Goal: Task Accomplishment & Management: Use online tool/utility

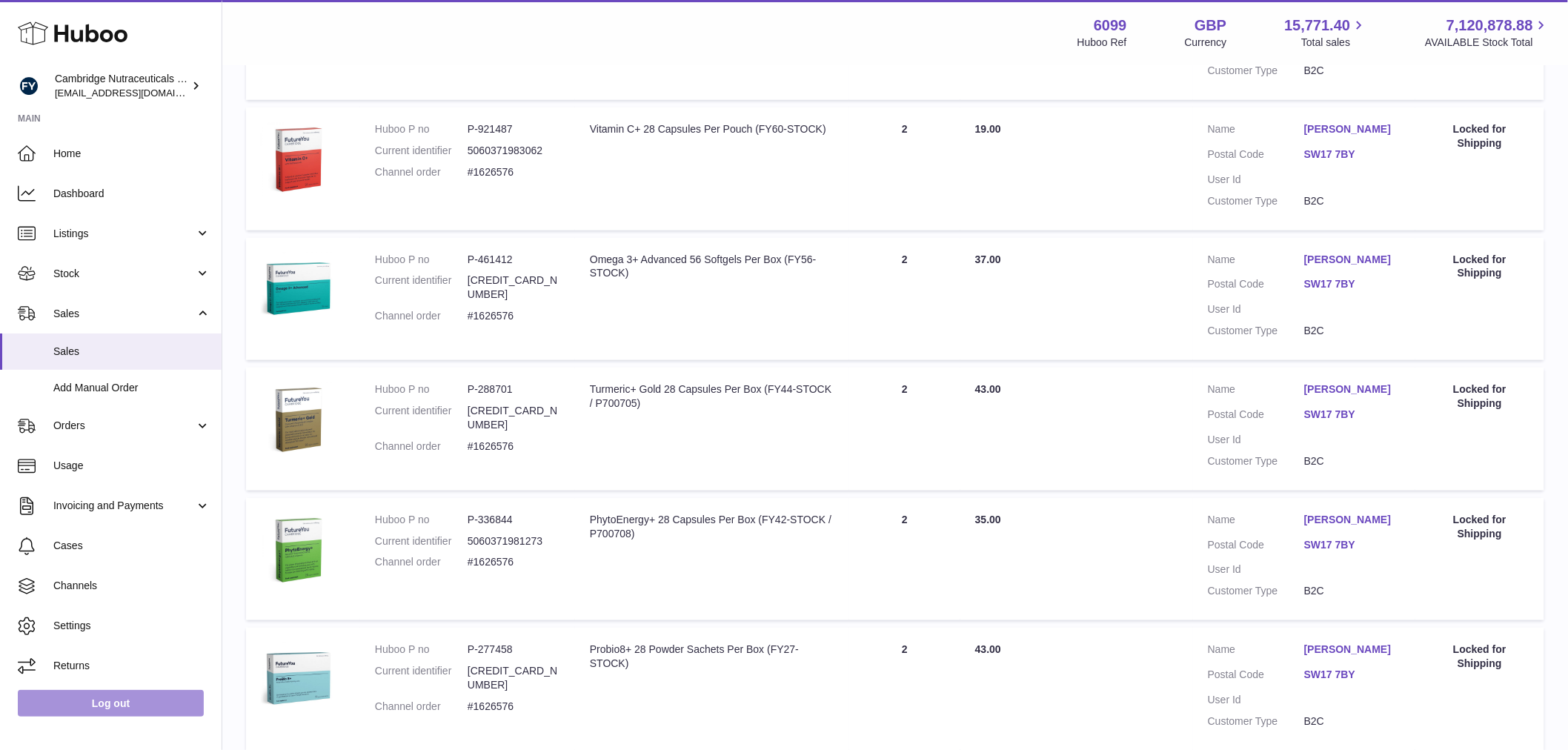
click at [142, 707] on link "Log out" at bounding box center [111, 703] width 186 height 26
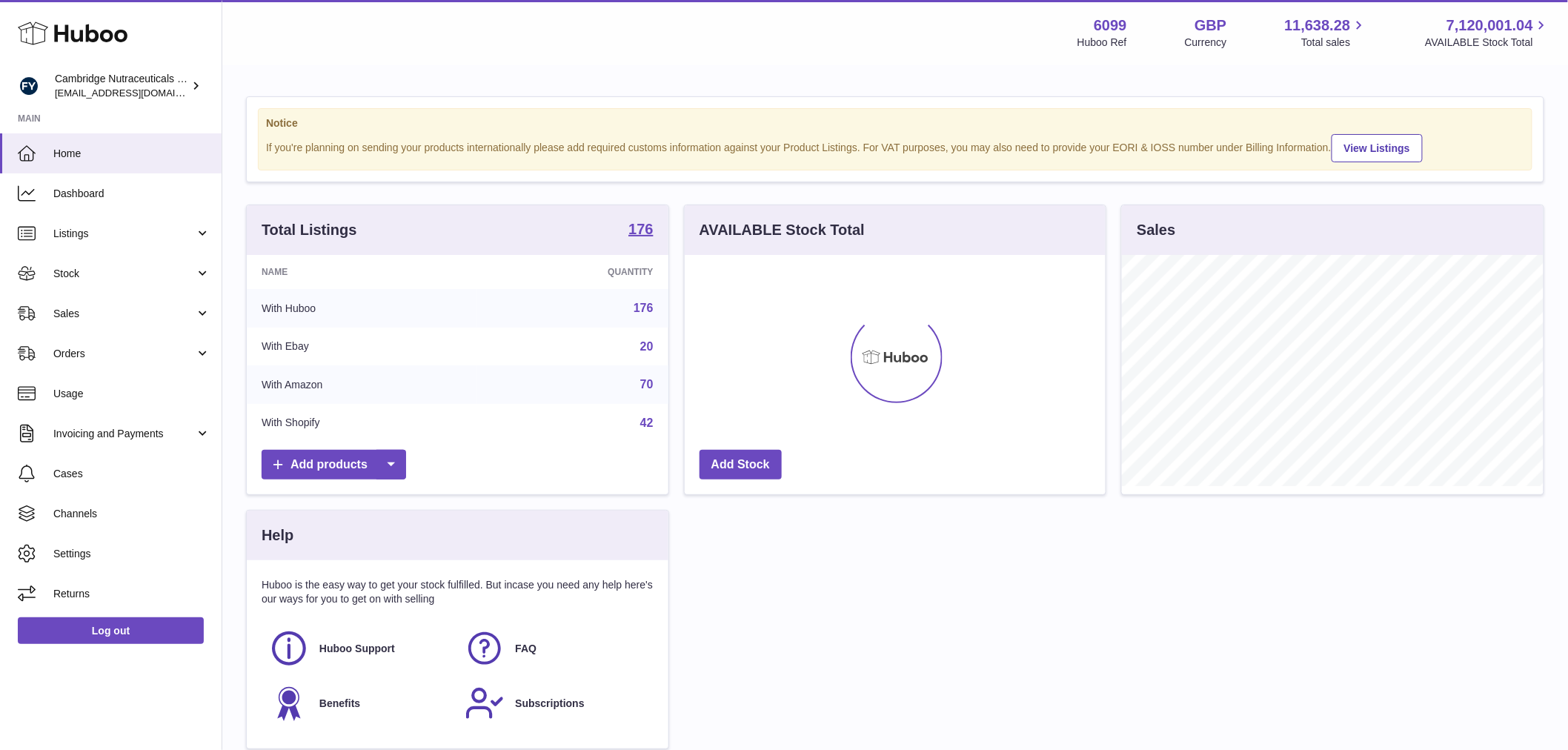
scroll to position [232, 421]
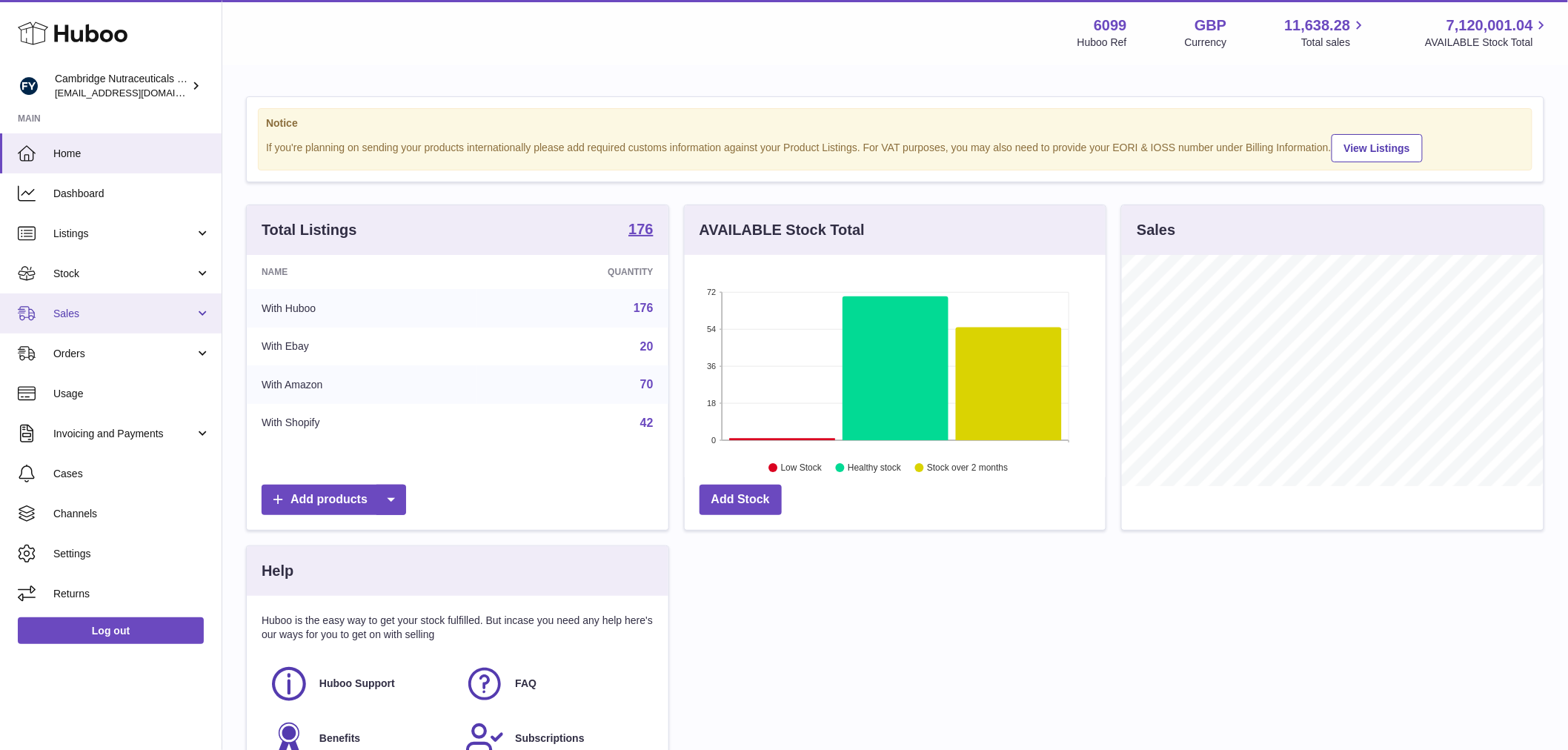
click at [138, 304] on link "Sales" at bounding box center [111, 313] width 221 height 40
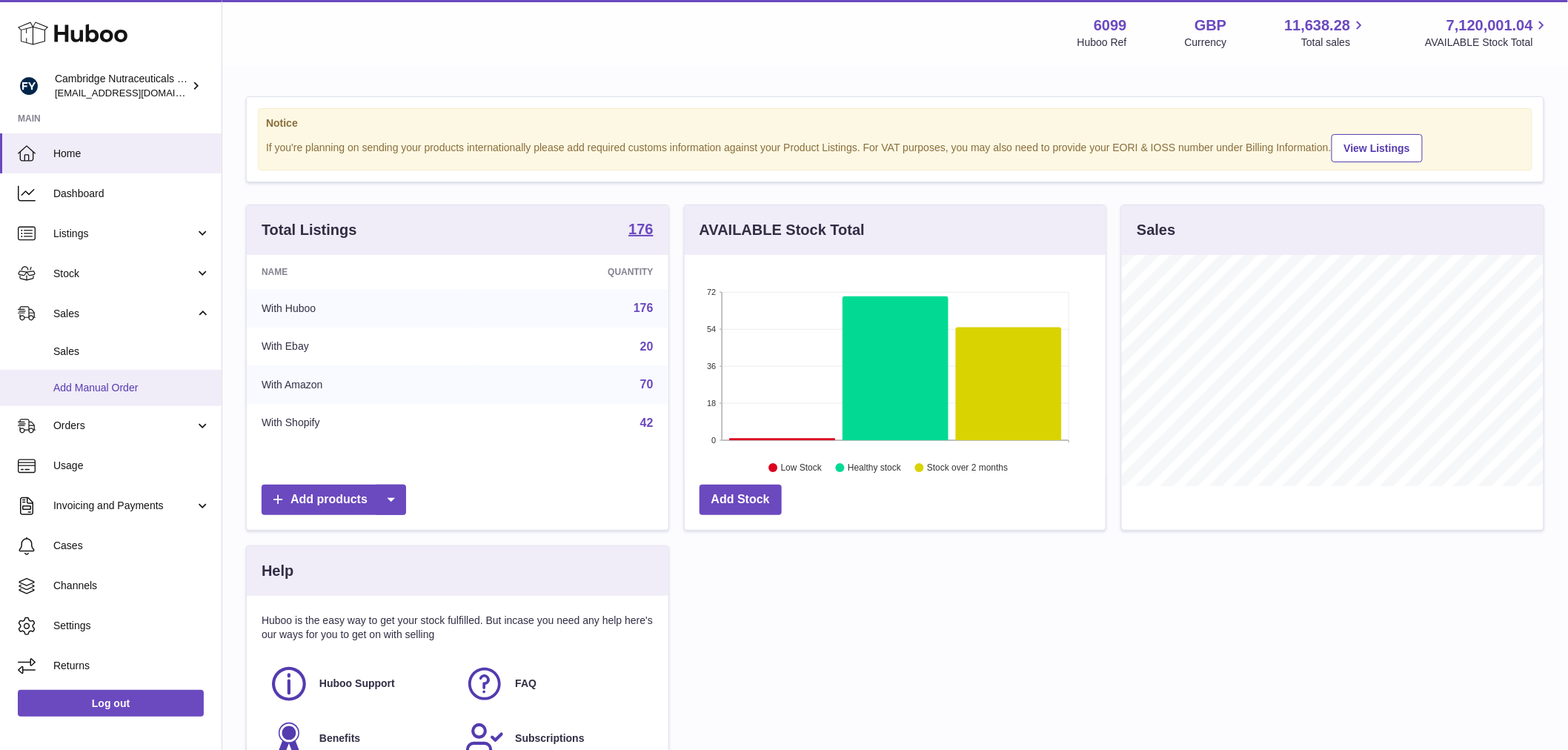
click at [114, 378] on link "Add Manual Order" at bounding box center [111, 388] width 221 height 36
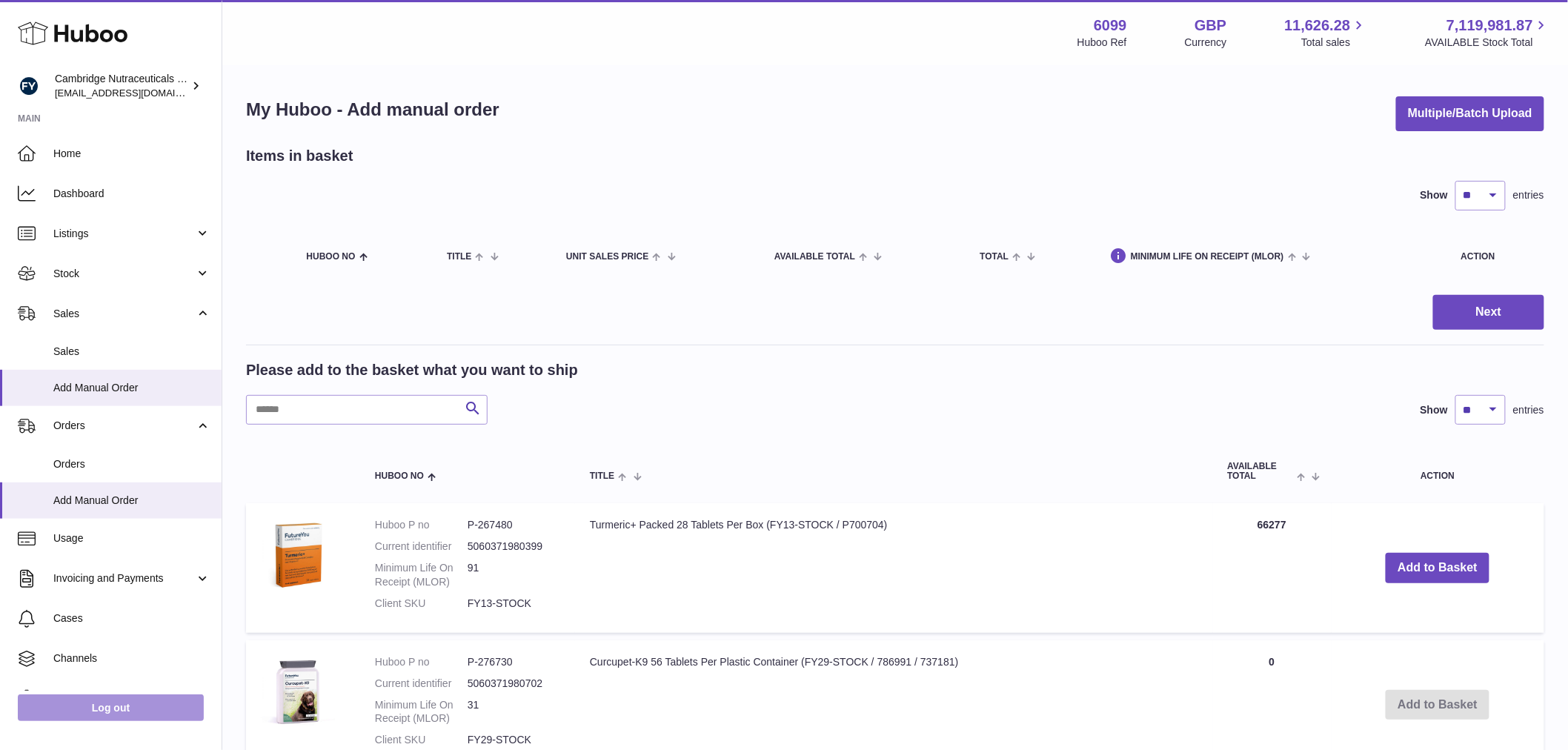
click at [110, 709] on link "Log out" at bounding box center [111, 707] width 186 height 26
